Goal: Find specific page/section: Locate a particular part of the current website

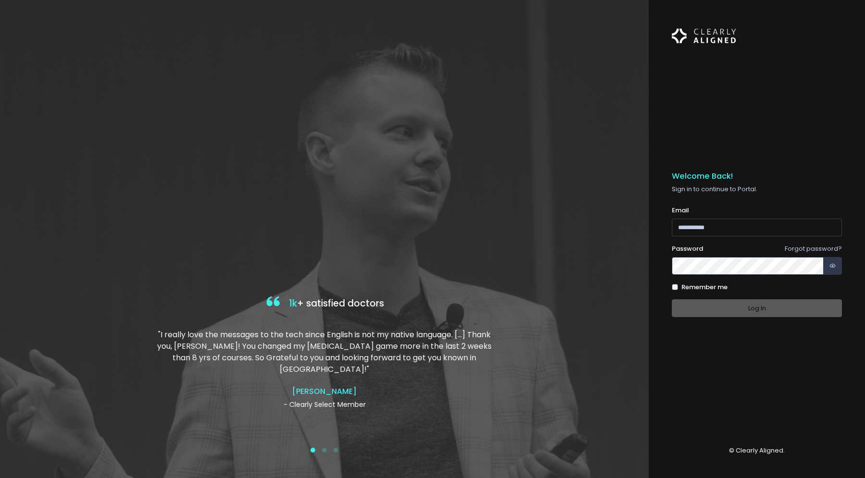
type input "**********"
click at [752, 313] on div "Log In" at bounding box center [757, 309] width 170 height 18
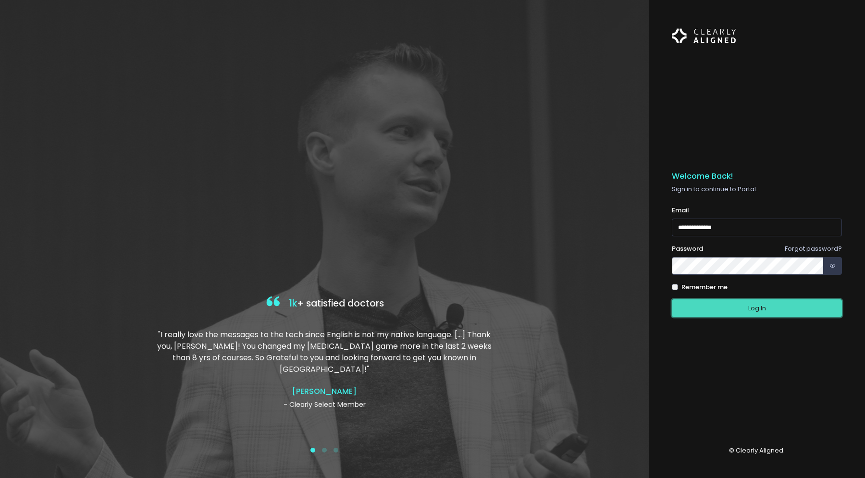
click at [754, 311] on button "Log In" at bounding box center [757, 309] width 170 height 18
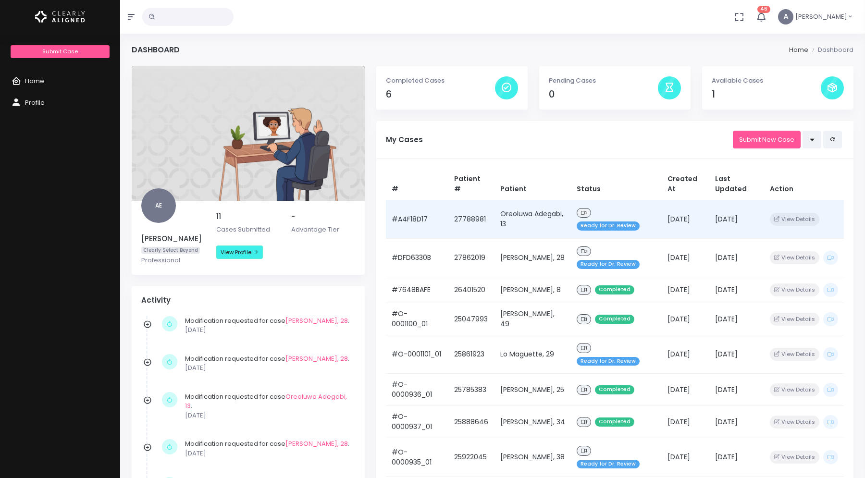
click at [506, 217] on td "Oreoluwa Adegabi, 13" at bounding box center [533, 219] width 77 height 38
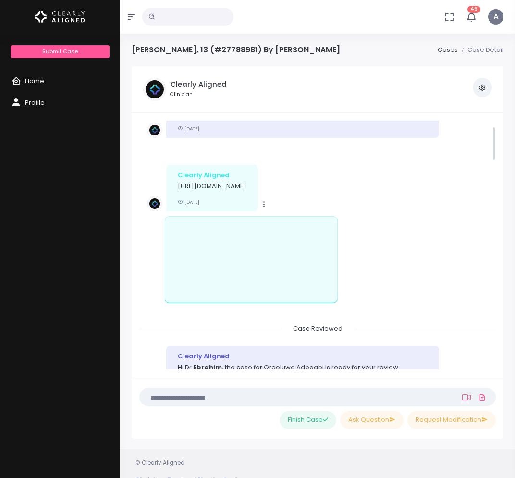
scroll to position [97, 0]
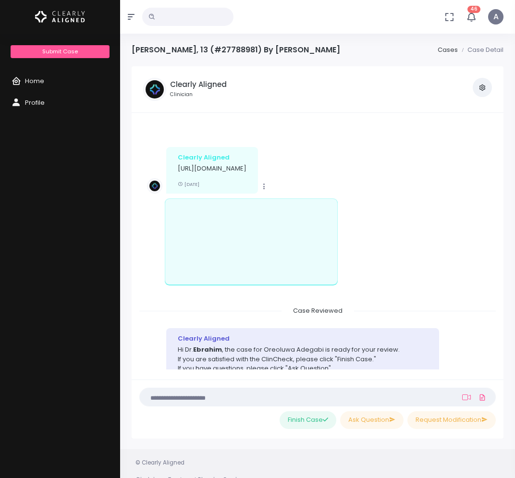
click at [444, 243] on li "Copy Clearly Aligned [URL][DOMAIN_NAME] [DATE]" at bounding box center [317, 222] width 357 height 167
